Goal: Information Seeking & Learning: Learn about a topic

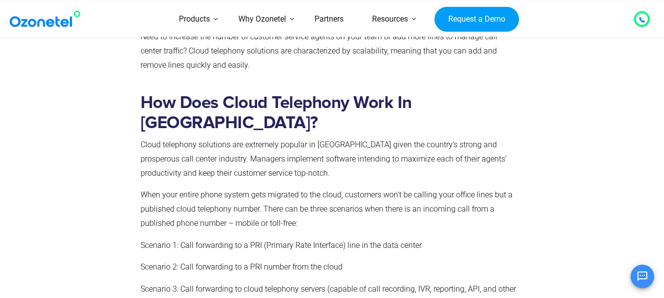
scroll to position [2359, 0]
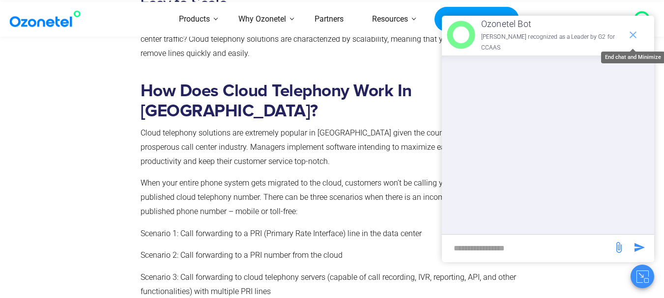
click at [634, 30] on icon "end chat or minimize" at bounding box center [633, 35] width 12 height 12
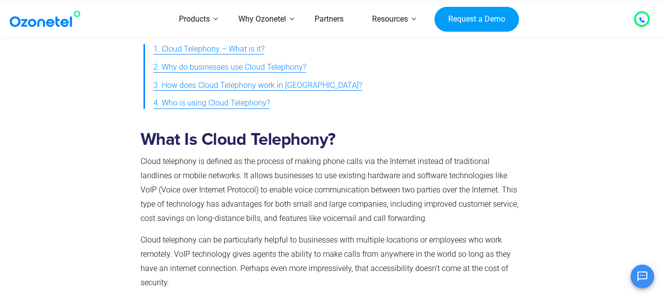
scroll to position [541, 0]
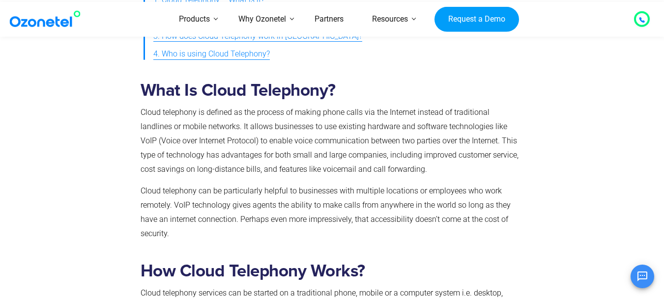
click at [148, 90] on b "What Is Cloud Telephony?" at bounding box center [238, 90] width 195 height 17
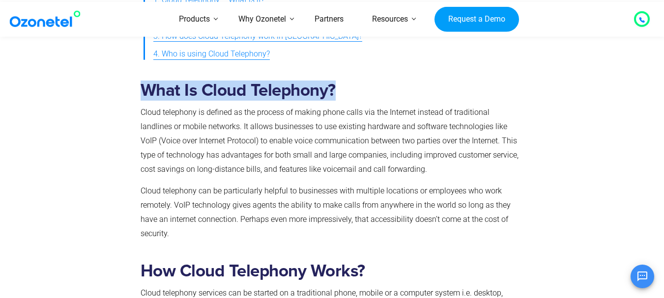
click at [148, 90] on b "What Is Cloud Telephony?" at bounding box center [238, 90] width 195 height 17
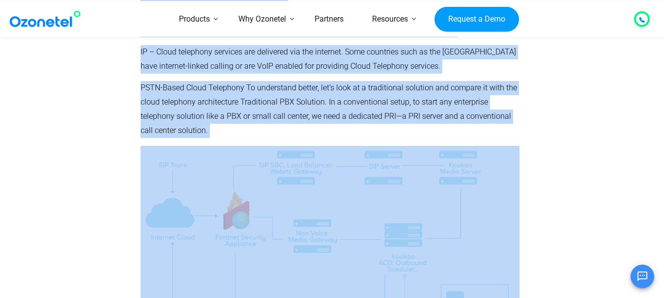
scroll to position [851, 0]
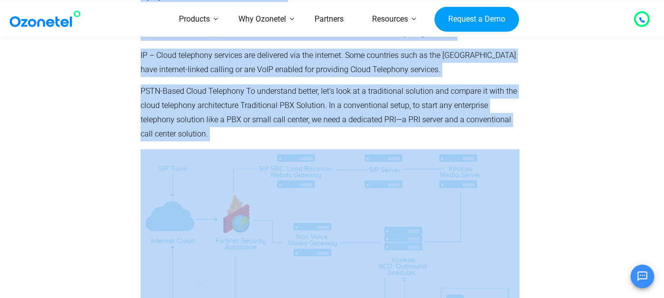
copy div "Lore Ip Dolor Sitametco? Adipi elitseddo ei tempori ut lab etdolor ma aliqua en…"
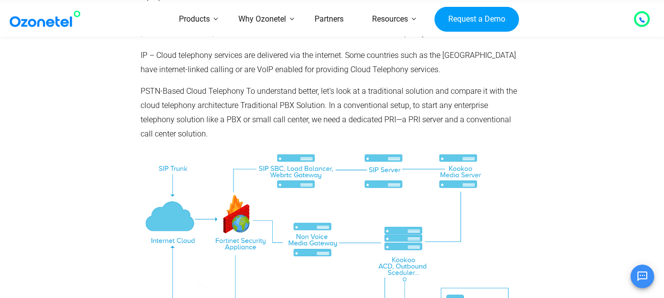
click at [574, 168] on div at bounding box center [579, 202] width 111 height 516
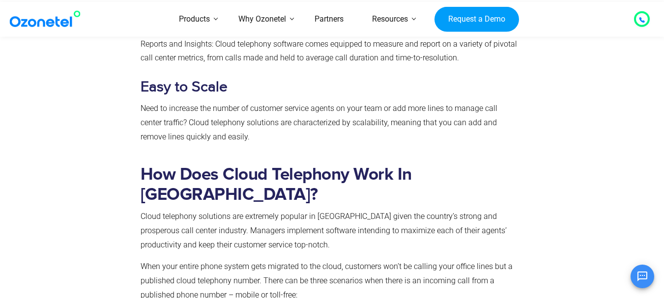
scroll to position [2276, 0]
click at [161, 166] on b "How Does Cloud Telephony Work In [GEOGRAPHIC_DATA]?" at bounding box center [276, 184] width 271 height 37
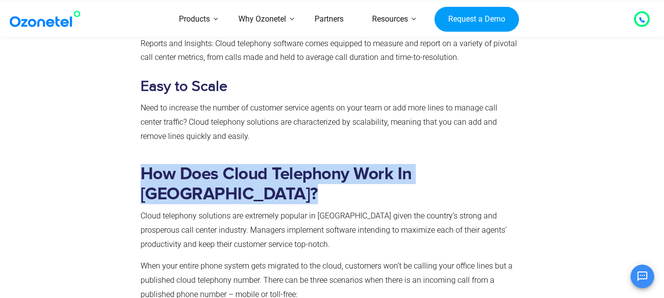
click at [161, 166] on b "How Does Cloud Telephony Work In [GEOGRAPHIC_DATA]?" at bounding box center [276, 184] width 271 height 37
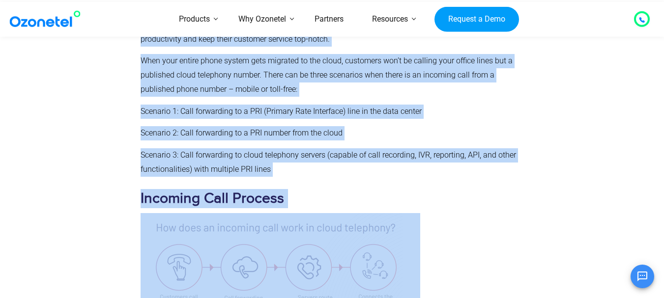
scroll to position [2482, 0]
copy div "How Does Cloud Telephony Work In [GEOGRAPHIC_DATA]? Cloud telephony solutions a…"
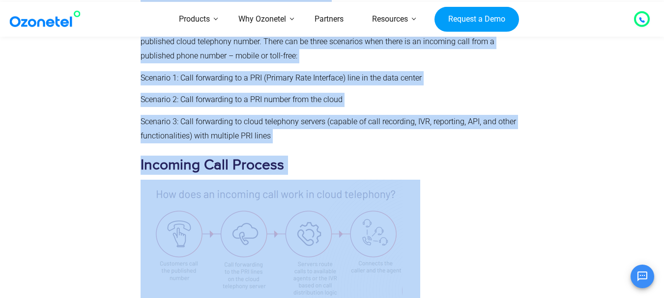
scroll to position [2580, 0]
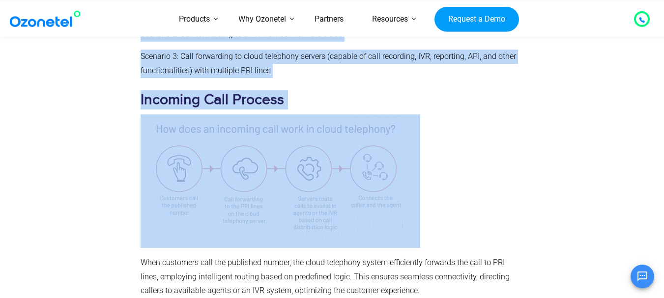
click at [272, 115] on img at bounding box center [281, 182] width 280 height 134
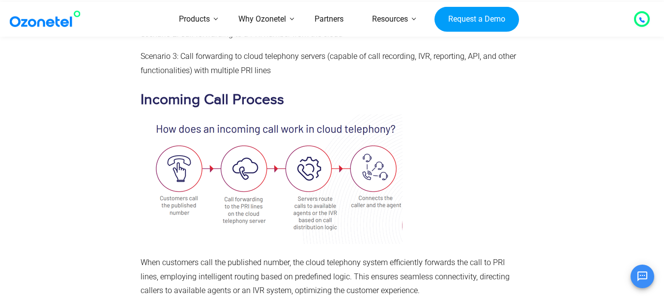
click at [145, 258] on span "When customers call the published number, the cloud telephony system efficientl…" at bounding box center [325, 277] width 369 height 38
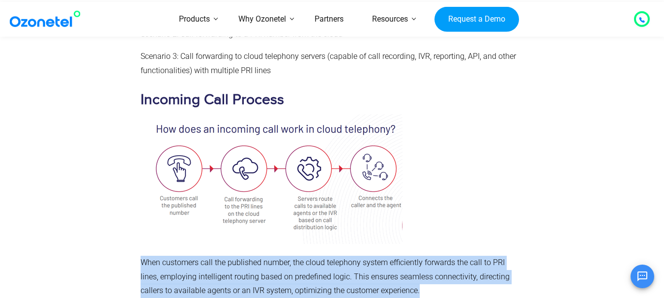
click at [145, 258] on span "When customers call the published number, the cloud telephony system efficientl…" at bounding box center [325, 277] width 369 height 38
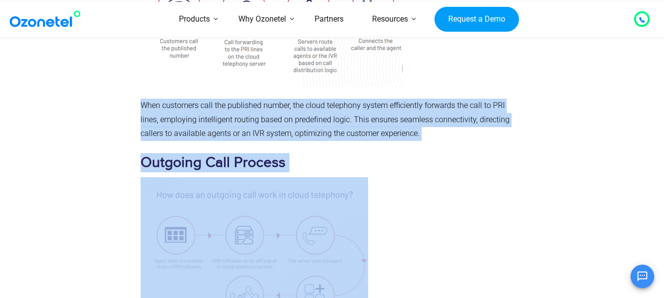
scroll to position [2747, 0]
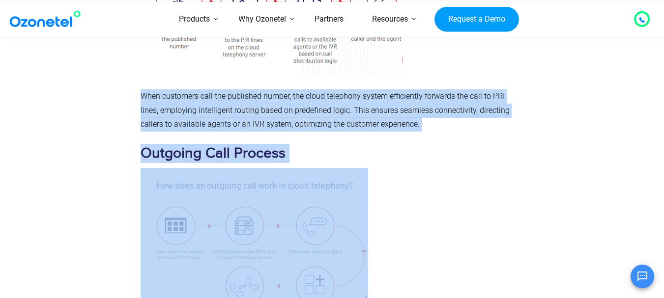
copy div "When customers call the published number, the cloud telephony system efficientl…"
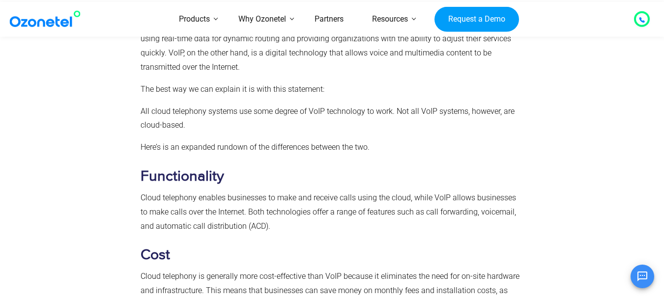
scroll to position [3189, 0]
